Goal: Information Seeking & Learning: Check status

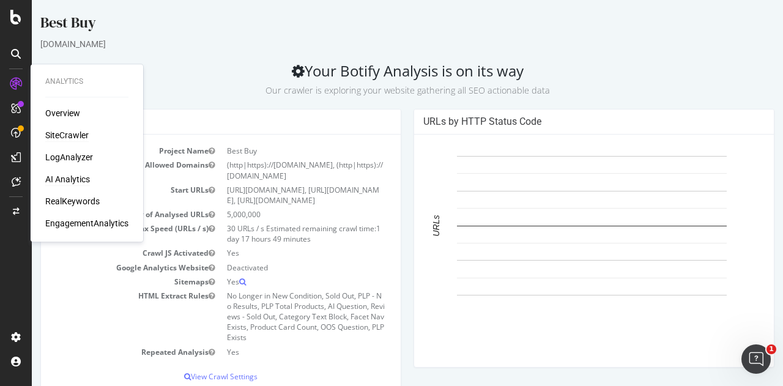
click at [85, 176] on div "AI Analytics" at bounding box center [67, 179] width 45 height 12
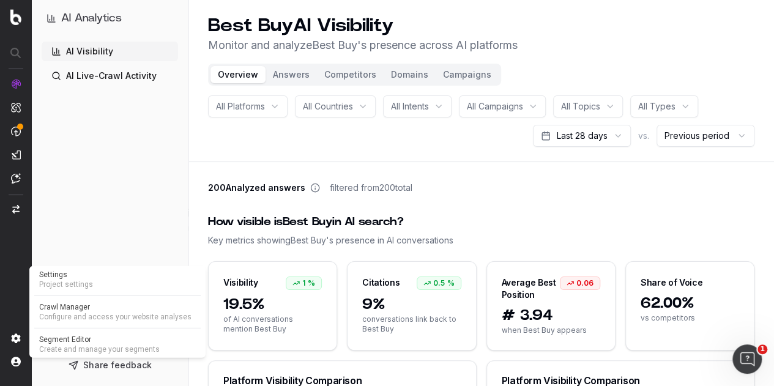
drag, startPoint x: 71, startPoint y: 305, endPoint x: 57, endPoint y: 303, distance: 14.2
click at [71, 305] on span "Crawl Manager" at bounding box center [117, 307] width 157 height 10
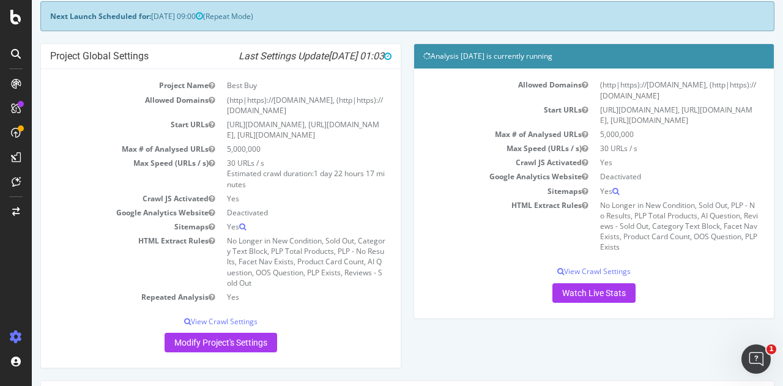
scroll to position [306, 0]
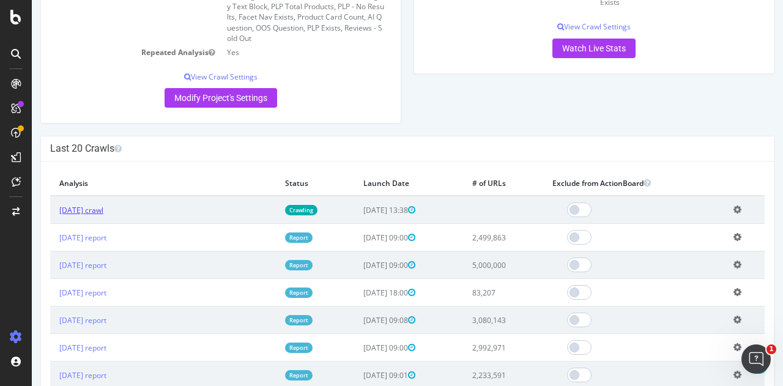
click at [103, 215] on link "[DATE] crawl" at bounding box center [81, 210] width 44 height 10
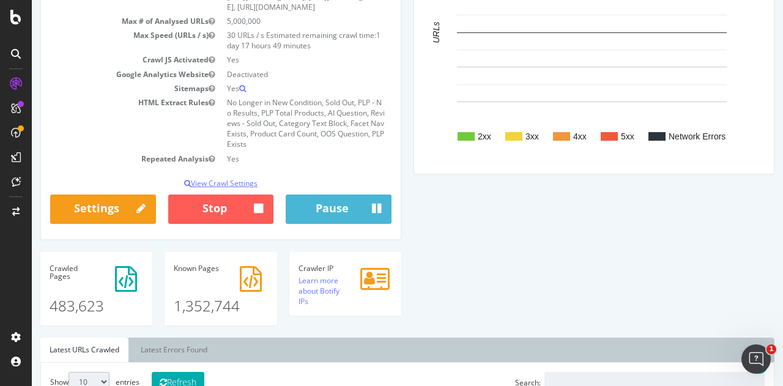
scroll to position [367, 0]
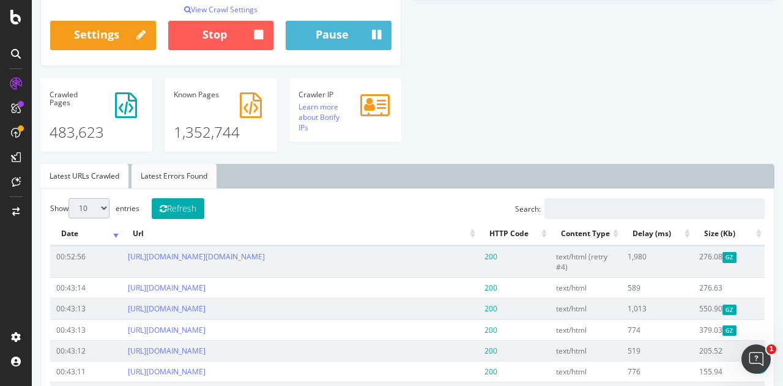
click at [165, 188] on link "Latest Errors Found" at bounding box center [174, 176] width 85 height 24
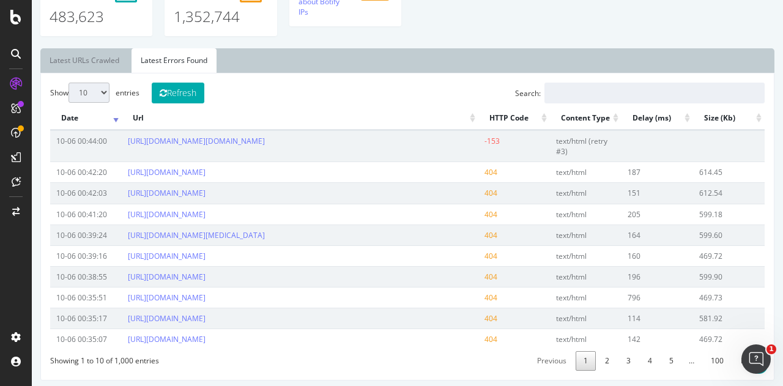
scroll to position [365, 0]
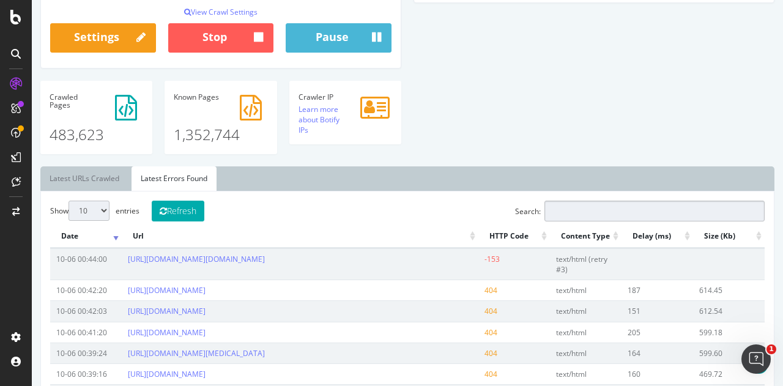
click at [586, 221] on input "Search:" at bounding box center [655, 211] width 220 height 21
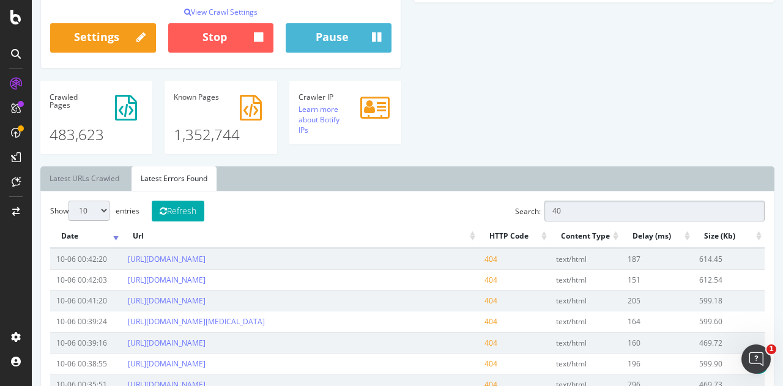
type input "403"
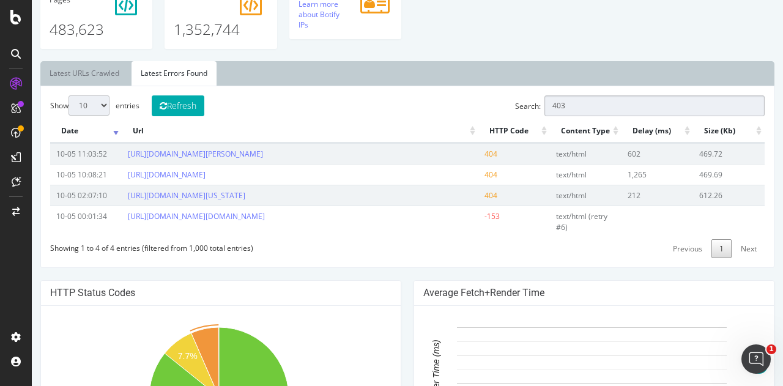
scroll to position [426, 0]
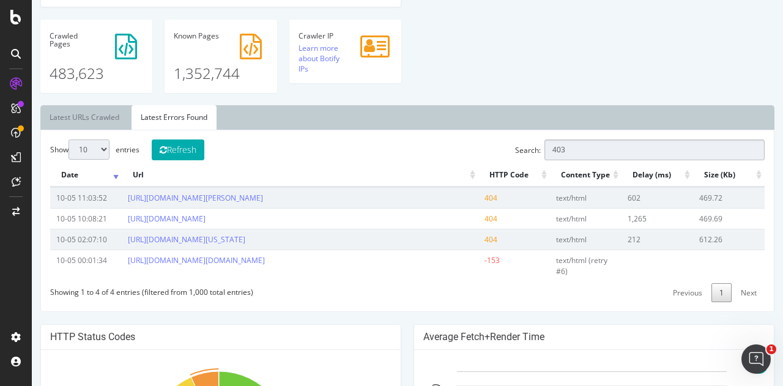
drag, startPoint x: 571, startPoint y: 157, endPoint x: 439, endPoint y: 157, distance: 131.5
click at [439, 157] on div "Show 10 25 50 100 entries Refresh Search: 403 Date Url HTTP Code Content Type D…" at bounding box center [407, 220] width 715 height 163
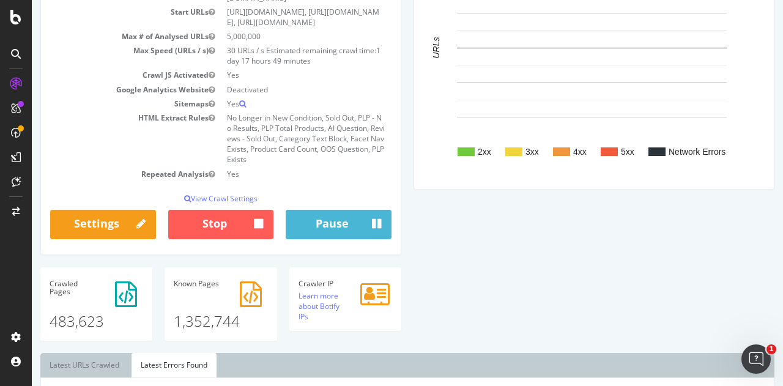
scroll to position [0, 0]
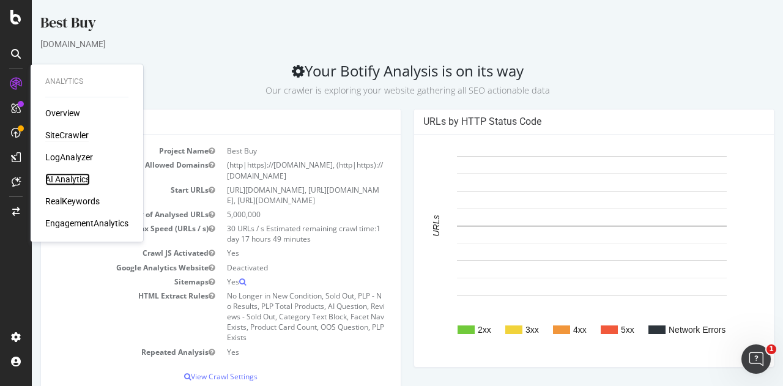
click at [71, 179] on div "AI Analytics" at bounding box center [67, 179] width 45 height 12
